Goal: Transaction & Acquisition: Purchase product/service

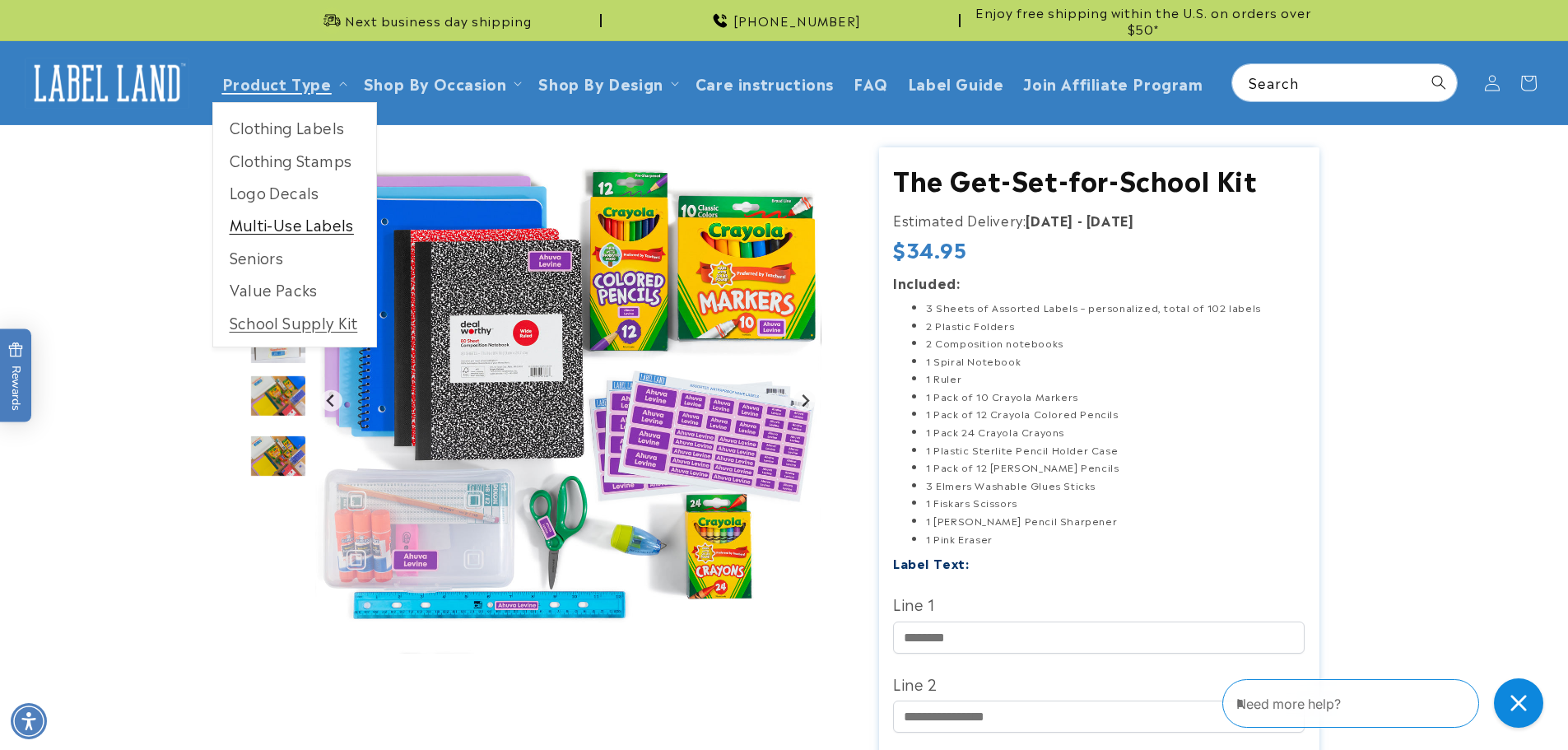
click at [273, 230] on link "Multi-Use Labels" at bounding box center [295, 224] width 163 height 33
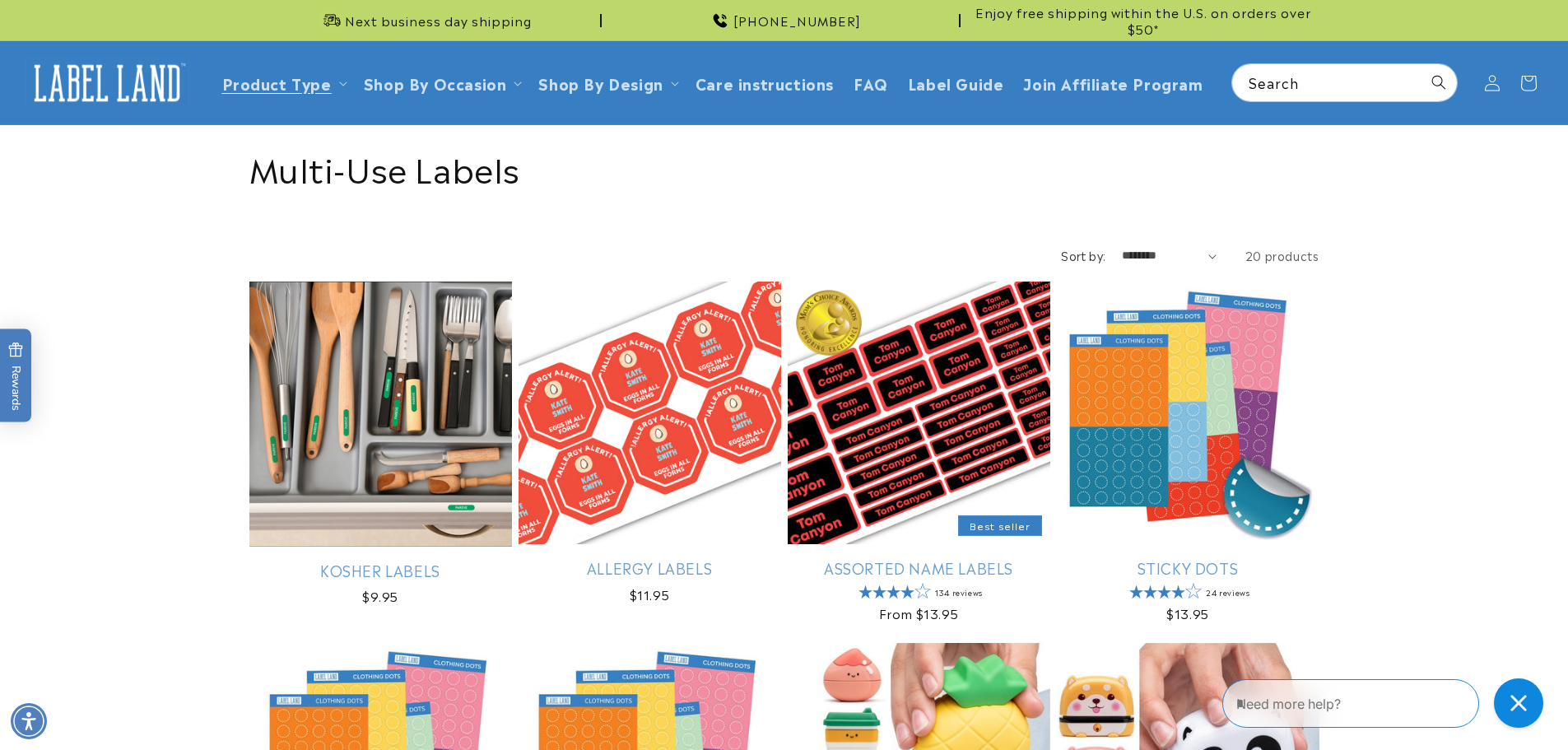
scroll to position [82, 0]
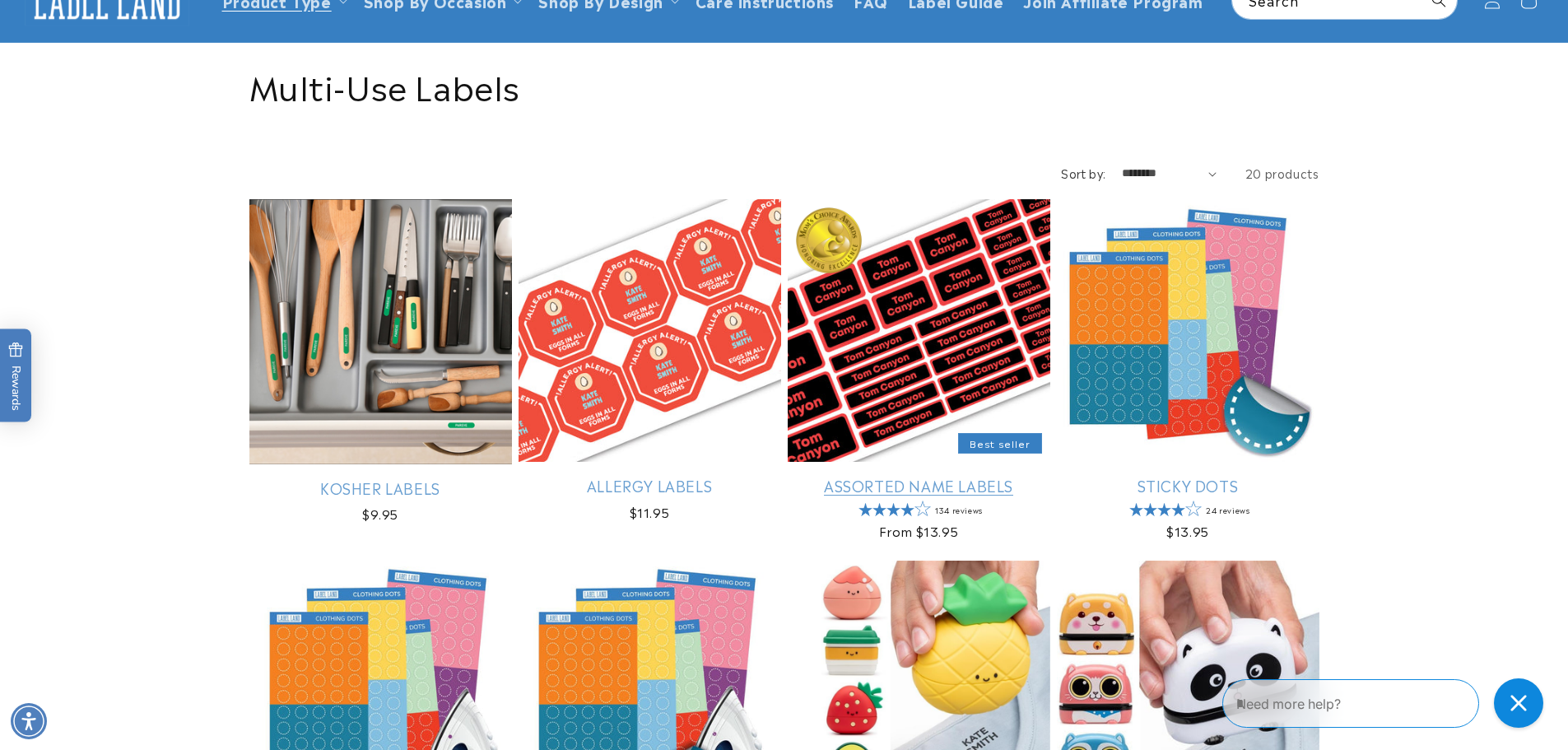
click at [835, 476] on link "Assorted Name Labels" at bounding box center [920, 486] width 262 height 19
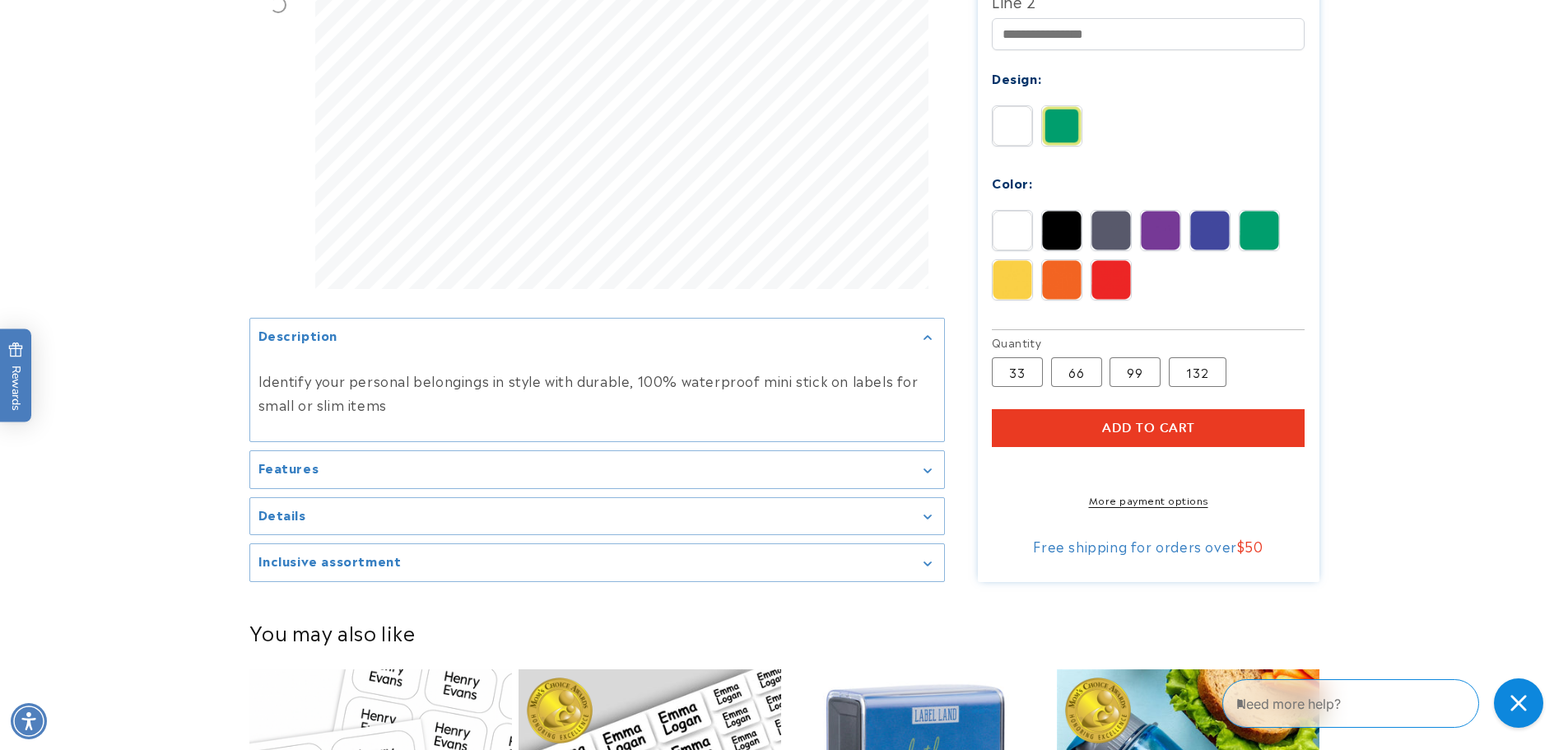
scroll to position [988, 0]
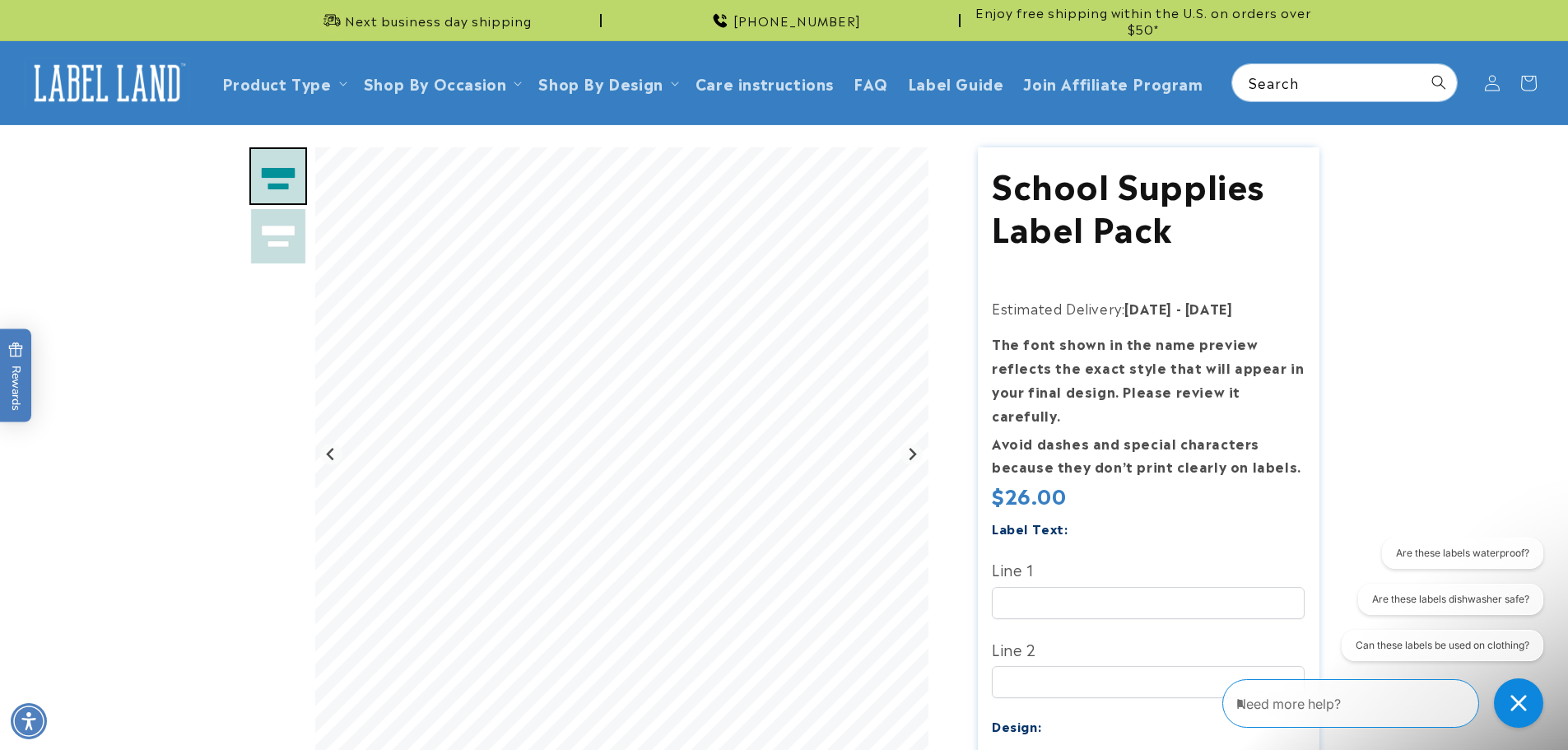
click at [267, 239] on img "Go to slide 2" at bounding box center [278, 237] width 57 height 57
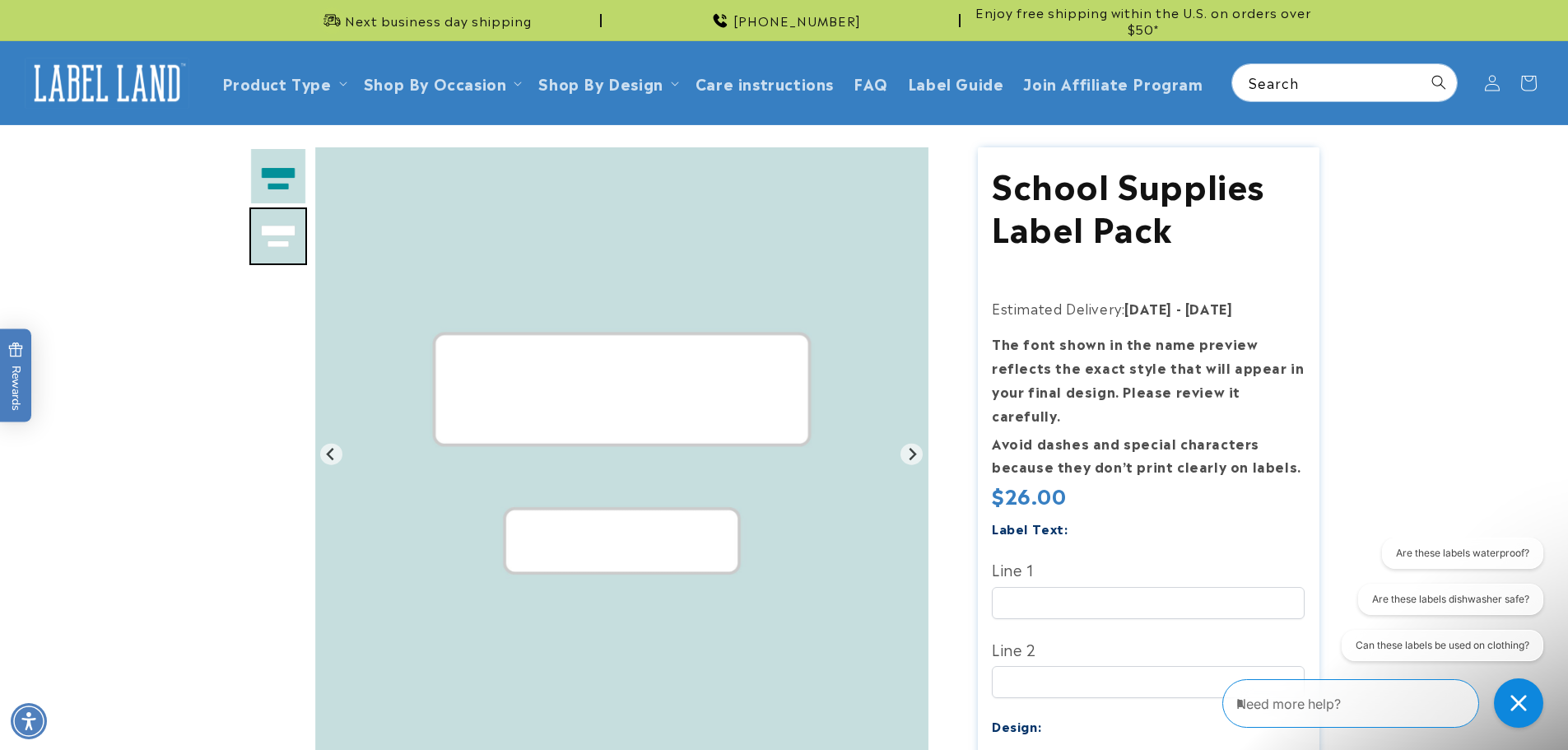
click at [260, 178] on img "Go to slide 1" at bounding box center [278, 176] width 57 height 57
